Goal: Check status

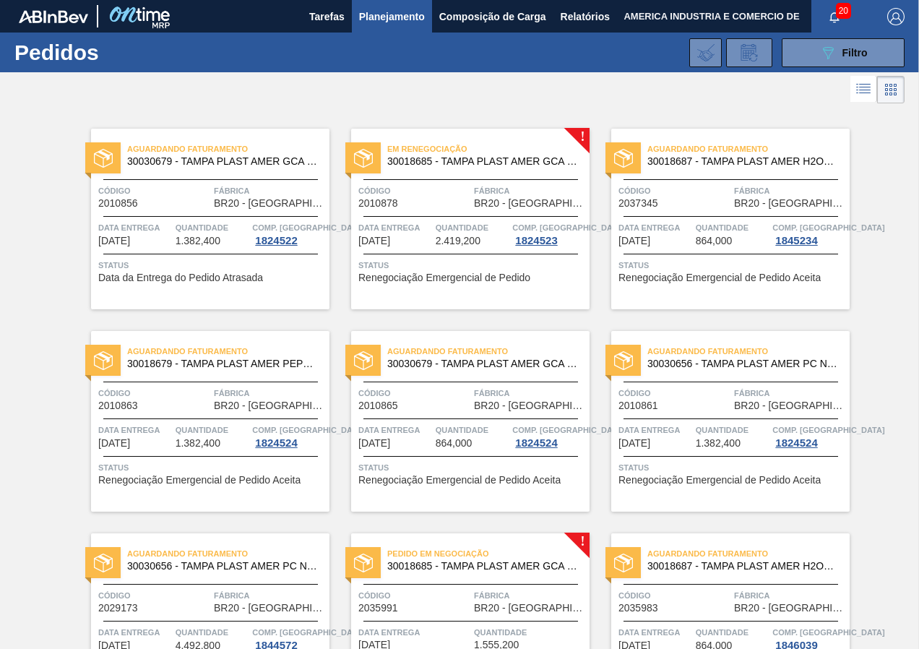
click at [823, 59] on icon "089F7B8B-B2A5-4AFE-B5C0-19BA573D28AC" at bounding box center [828, 52] width 17 height 17
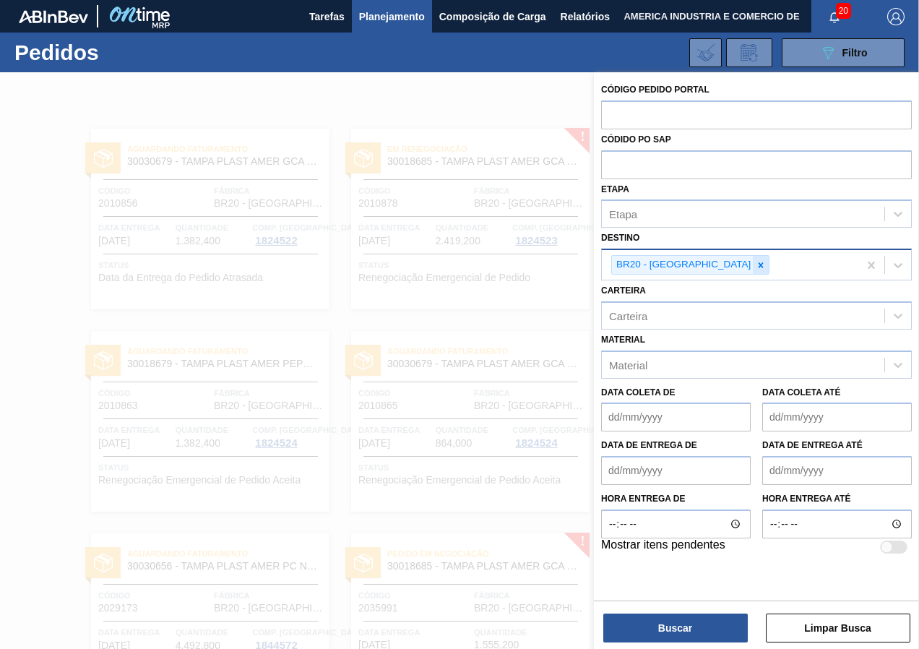
click at [759, 265] on icon at bounding box center [761, 264] width 5 height 5
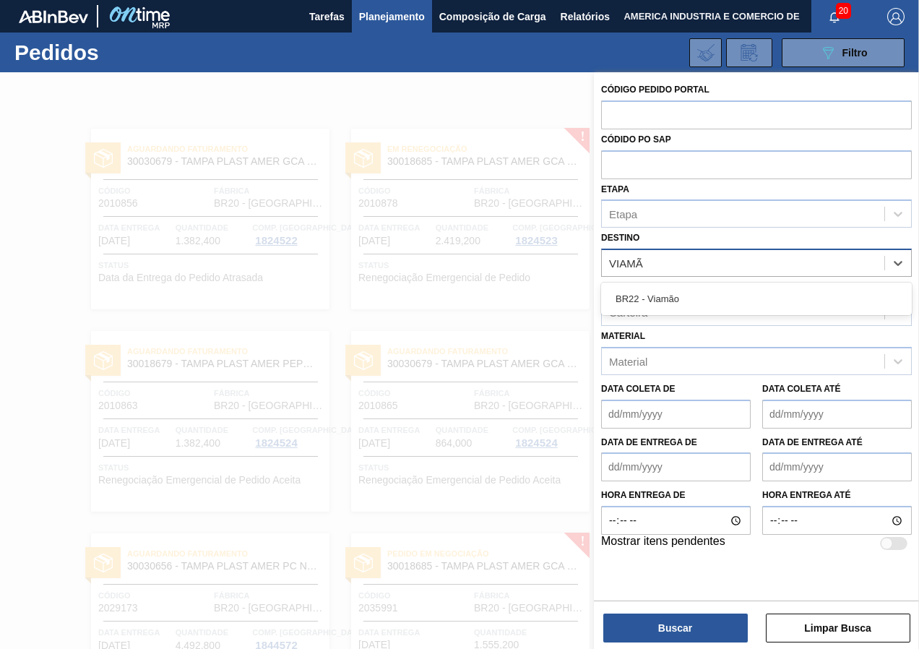
type input "VIAMÃO"
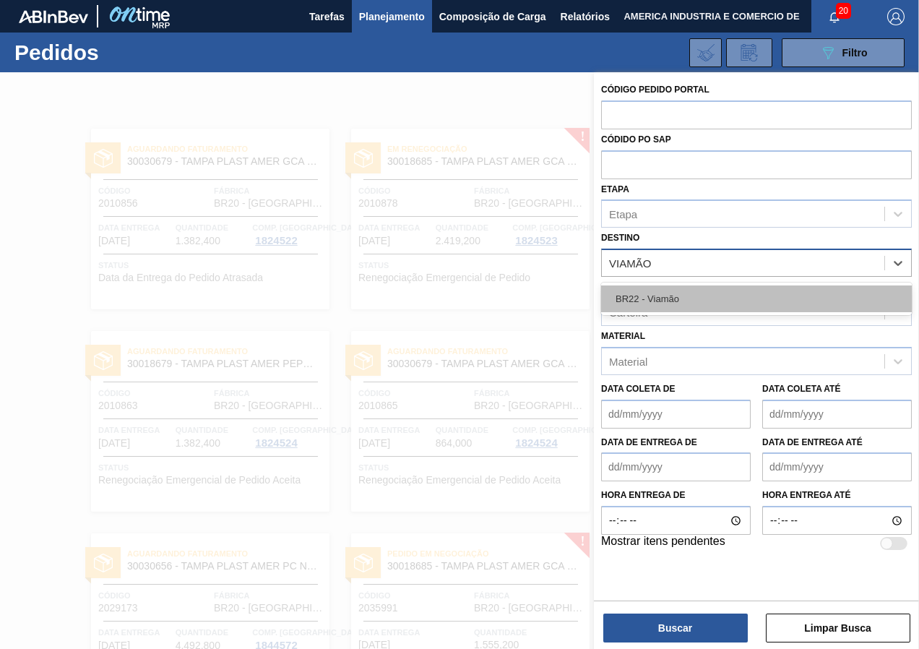
click at [691, 289] on div "BR22 - Viamão" at bounding box center [756, 298] width 311 height 27
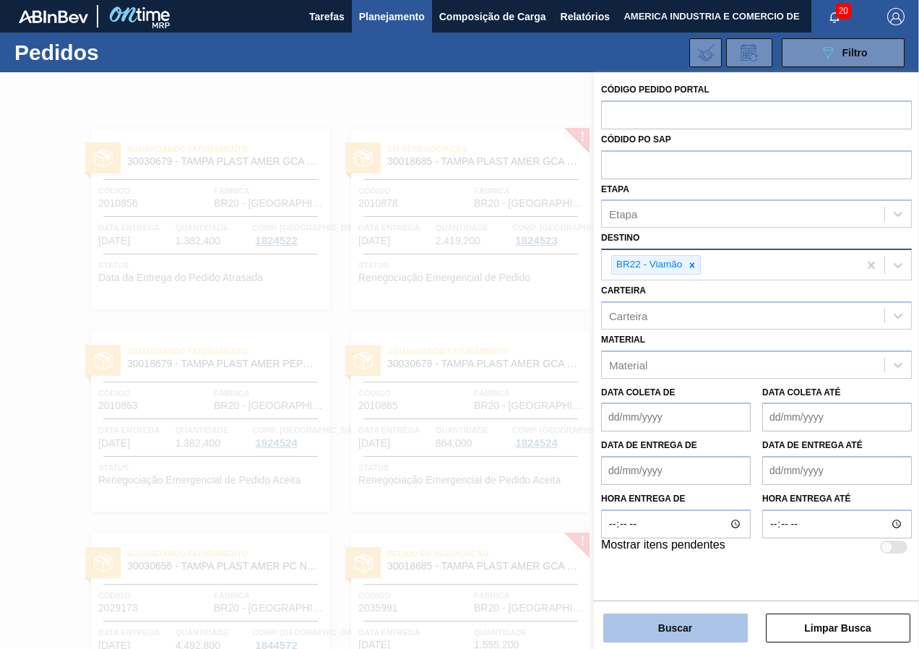
click at [681, 622] on button "Buscar" at bounding box center [676, 628] width 145 height 29
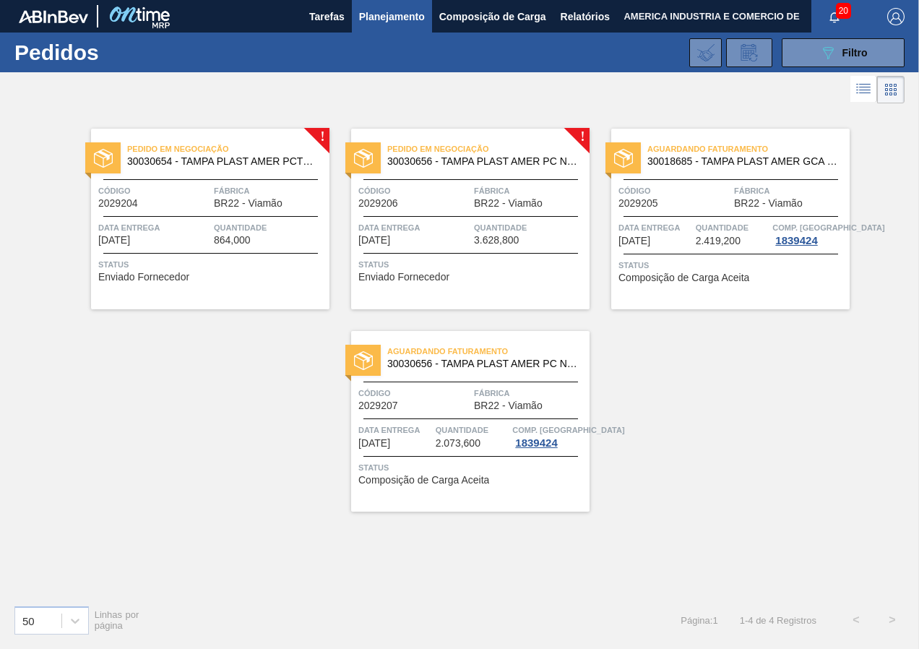
click at [245, 268] on span "Status" at bounding box center [212, 264] width 228 height 14
click at [502, 280] on div "Status Enviado Fornecedor" at bounding box center [472, 268] width 228 height 23
click at [191, 262] on span "Status" at bounding box center [212, 264] width 228 height 14
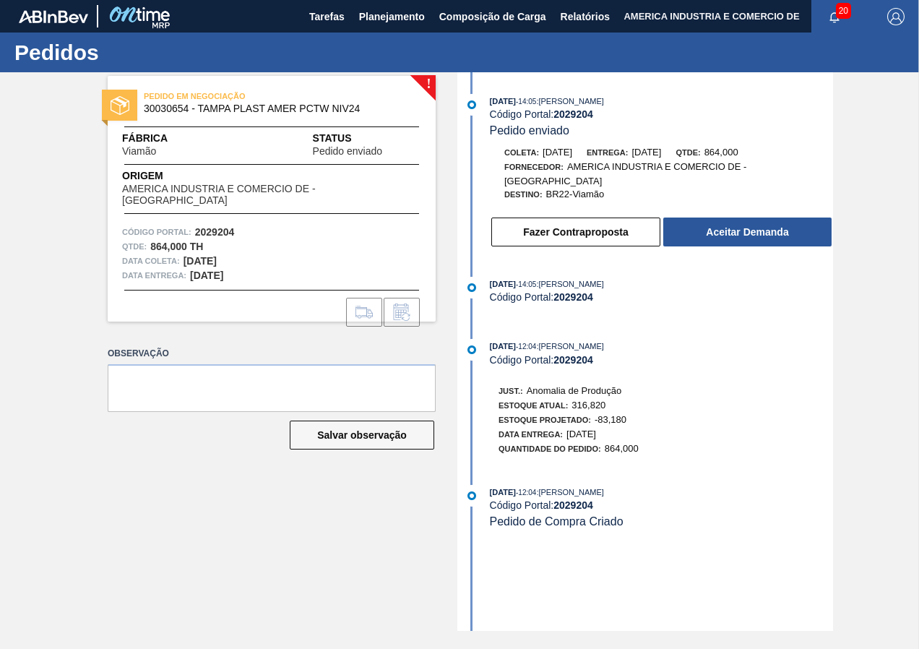
click at [338, 533] on div "! PEDIDO EM NEGOCIAÇÃO 30030654 - TAMPA PLAST AMER PCTW NIV24 Fábrica Viamão St…" at bounding box center [261, 351] width 350 height 559
